Goal: Find specific page/section

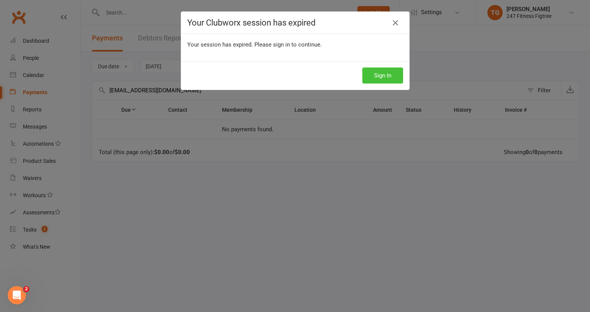
click at [389, 80] on button "Sign In" at bounding box center [382, 76] width 41 height 16
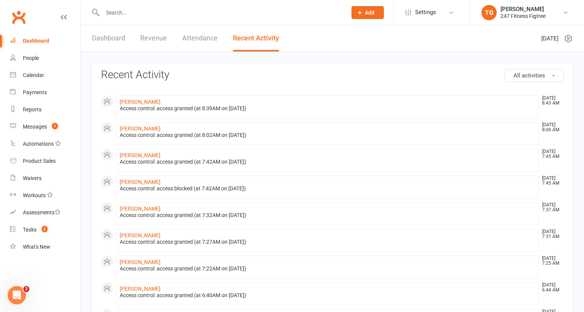
click at [156, 10] on input "text" at bounding box center [220, 12] width 241 height 11
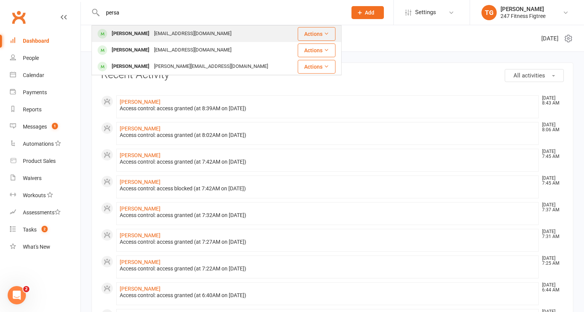
type input "persa"
click at [152, 30] on div "zr@example.com" at bounding box center [193, 33] width 82 height 11
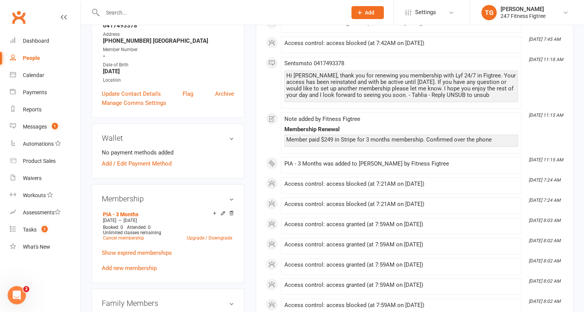
scroll to position [74, 0]
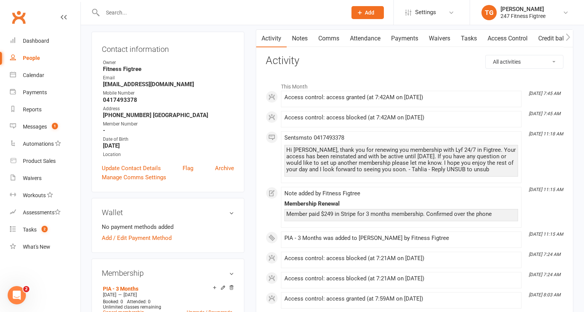
click at [299, 39] on link "Notes" at bounding box center [300, 39] width 26 height 18
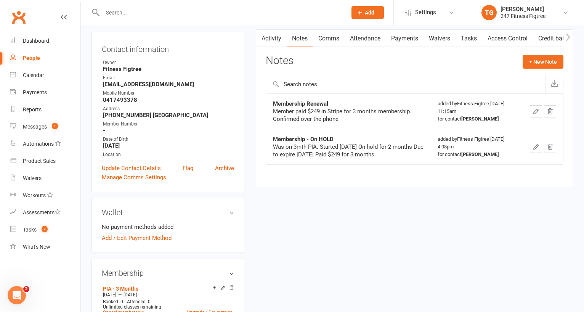
click at [511, 40] on link "Access Control" at bounding box center [508, 39] width 51 height 18
